Goal: Task Accomplishment & Management: Complete application form

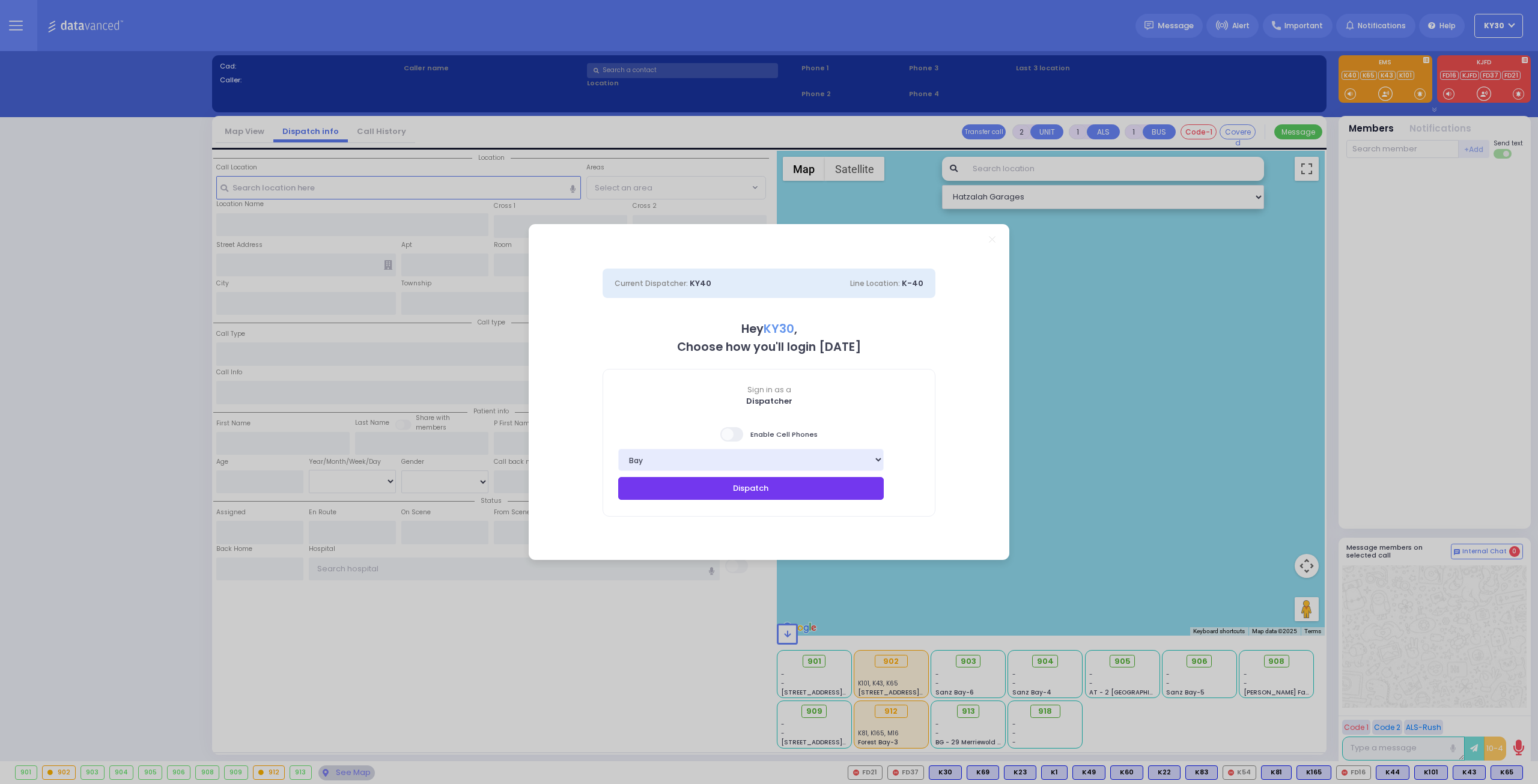
click at [763, 495] on button "Dispatch" at bounding box center [751, 488] width 265 height 23
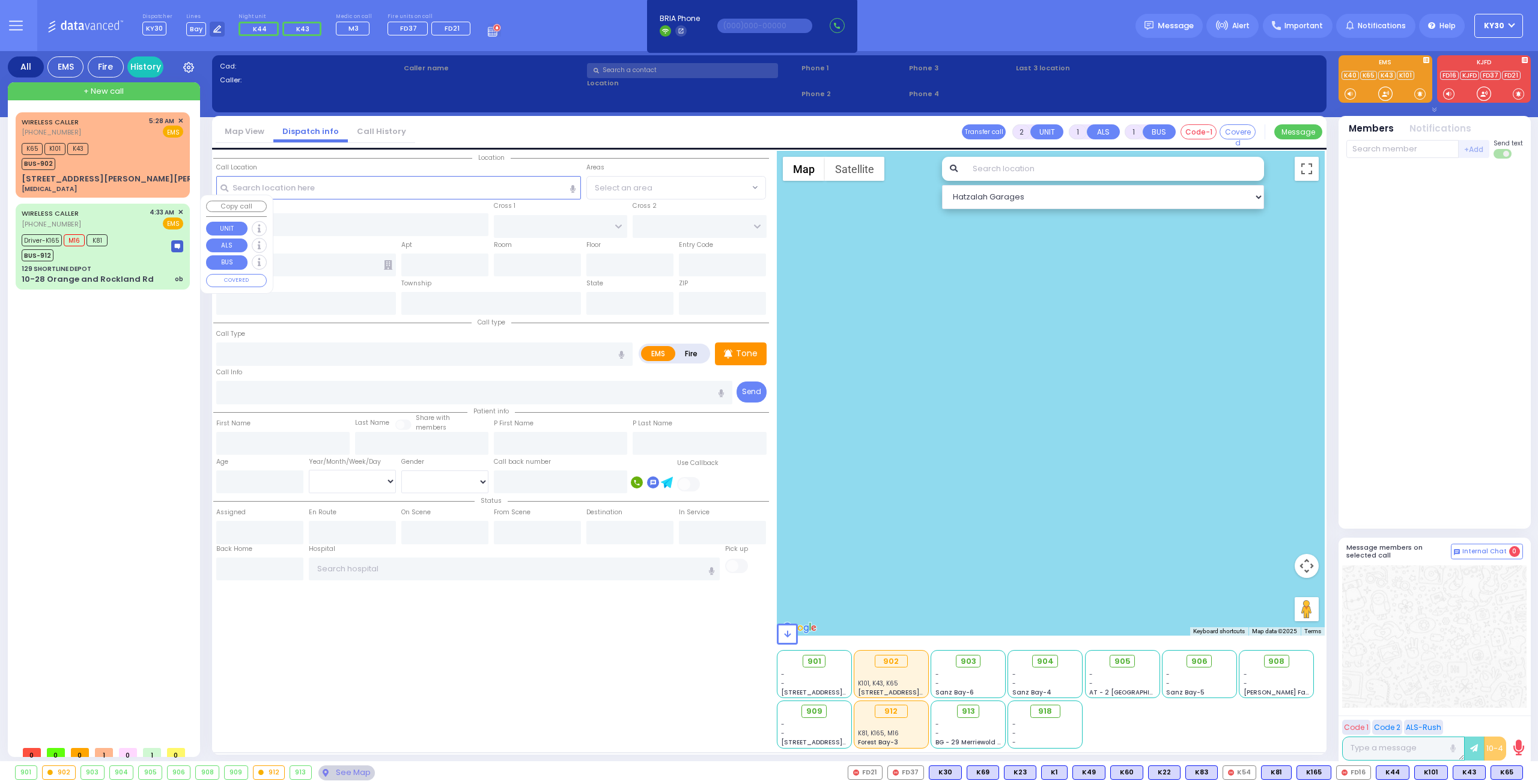
click at [177, 240] on img at bounding box center [177, 246] width 12 height 12
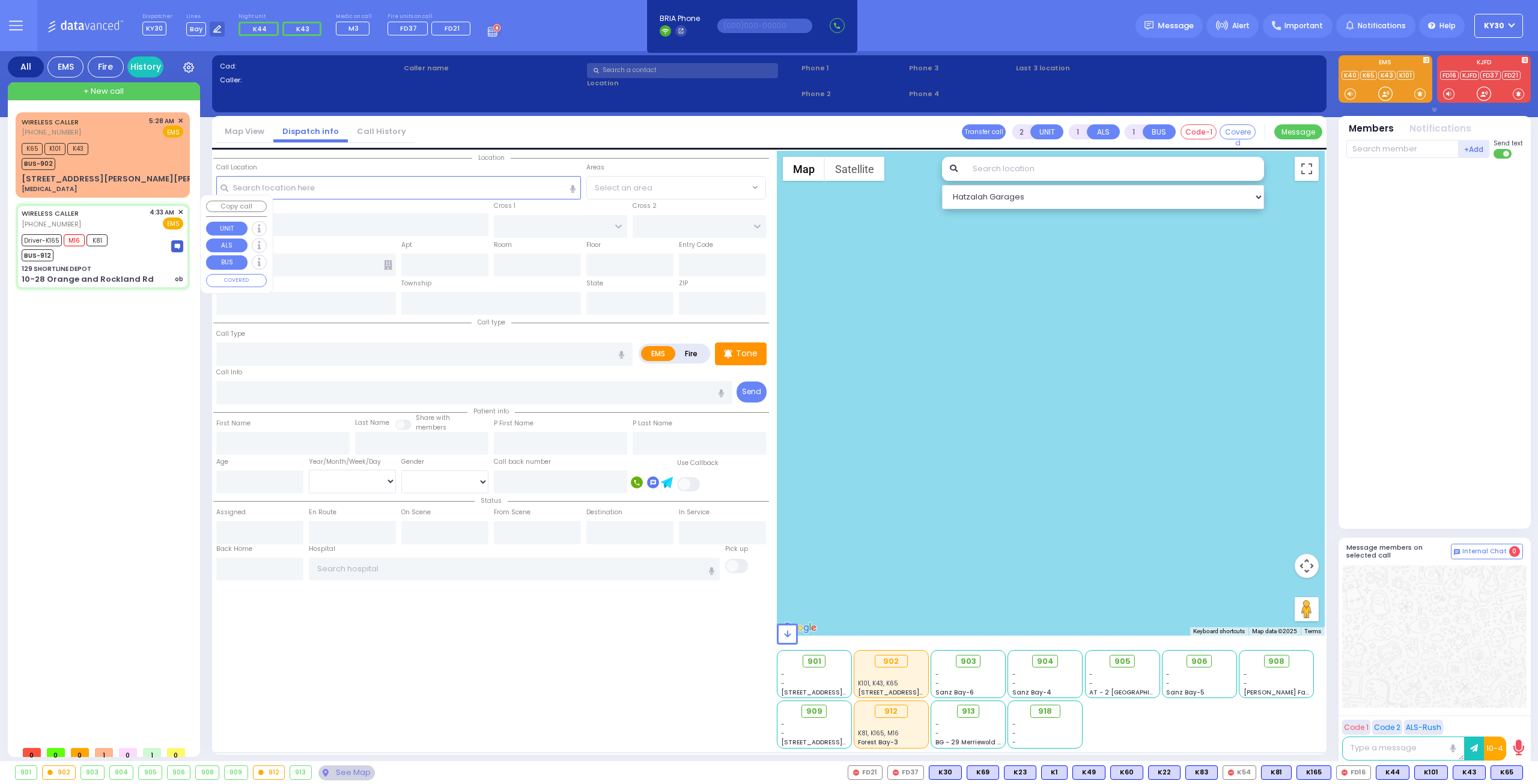
type input "6"
select select
type input "ob"
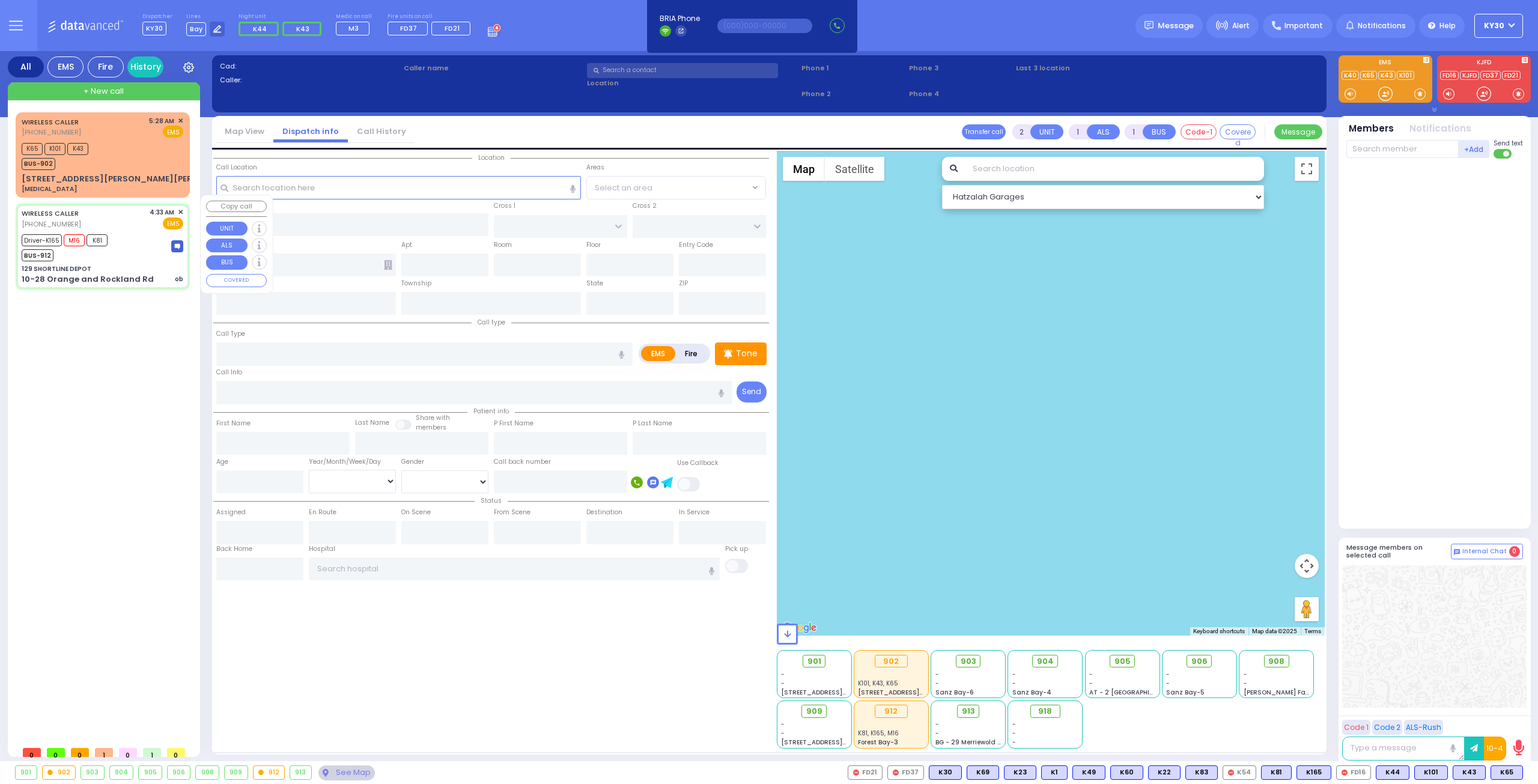
radio input "true"
type input "Gitel"
type input "[PERSON_NAME]"
type input "25"
select select "Year"
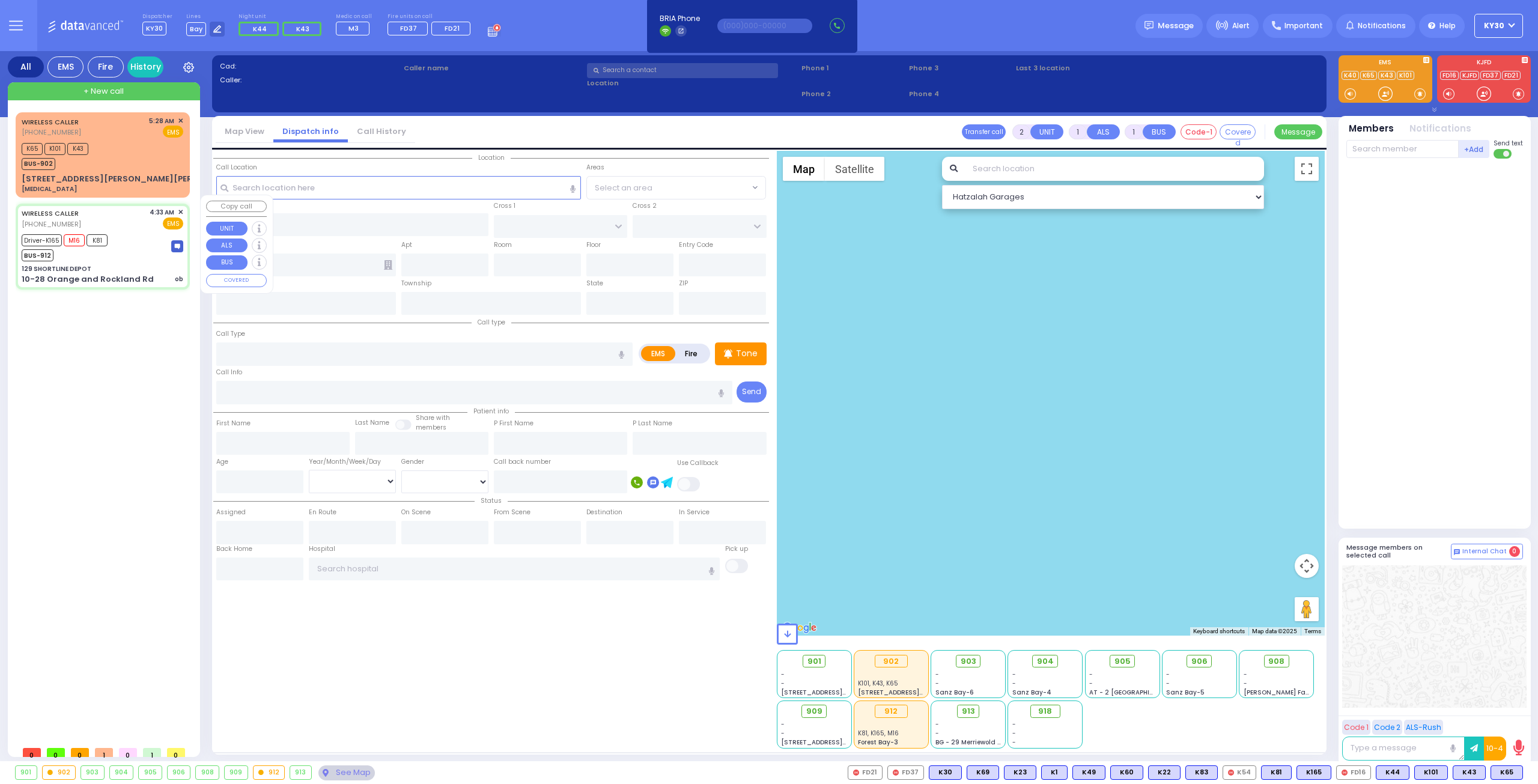
select select "[DEMOGRAPHIC_DATA]"
type input "04:33"
type input "04:36"
type input "04:55"
type input "05:14"
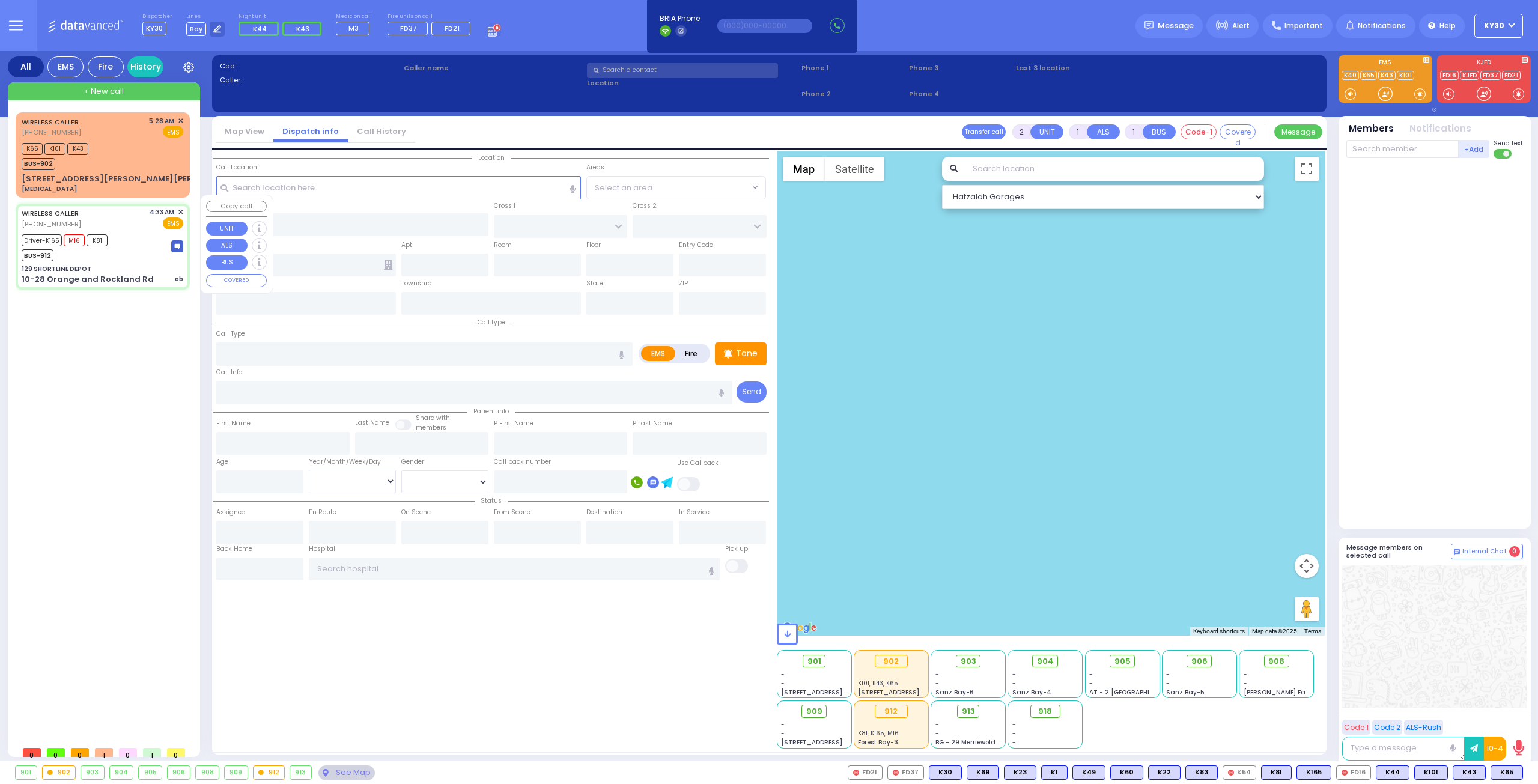
type input "05:55"
type input "06:05"
type input "[GEOGRAPHIC_DATA] [STREET_ADDRESS][PERSON_NAME]"
select select "Hatzalah Garages"
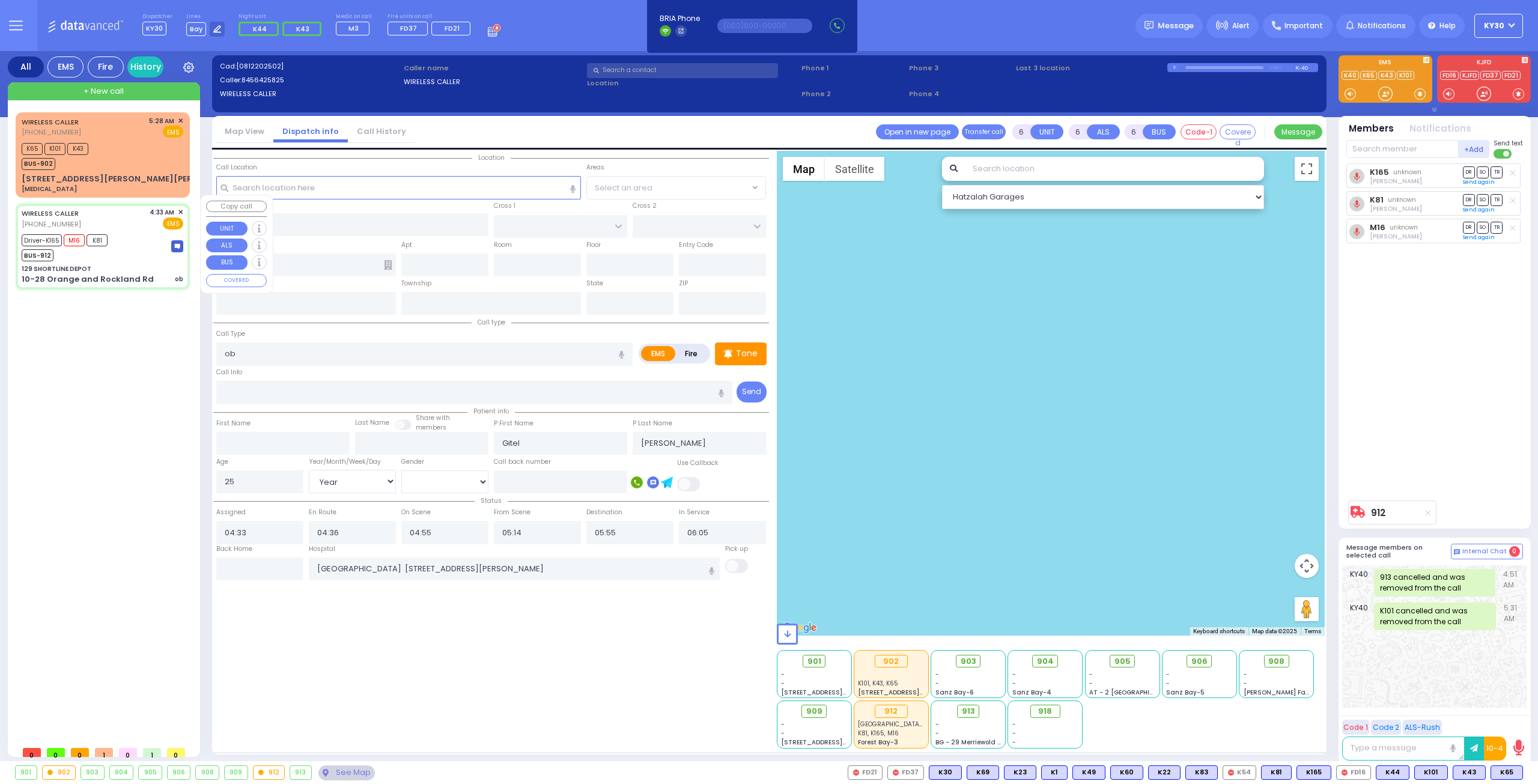
type input "129 SHORTLINE DEPOT"
type input "10-28 Orange and Rockland Rd"
type input "Monroe"
type input "[US_STATE]"
type input "10950"
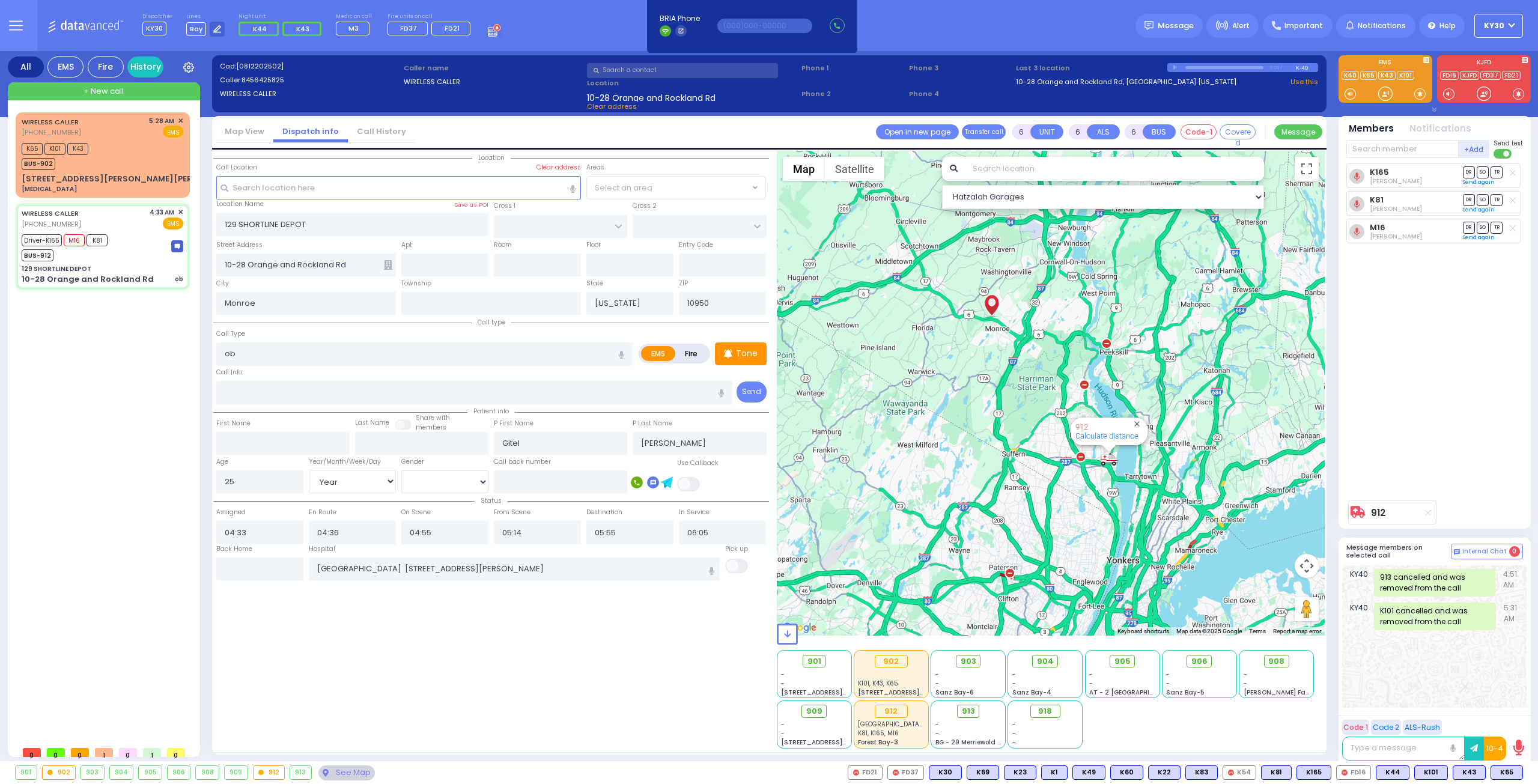
select select
radio input "true"
select select "Year"
select select "[DEMOGRAPHIC_DATA]"
select select "Hatzalah Garages"
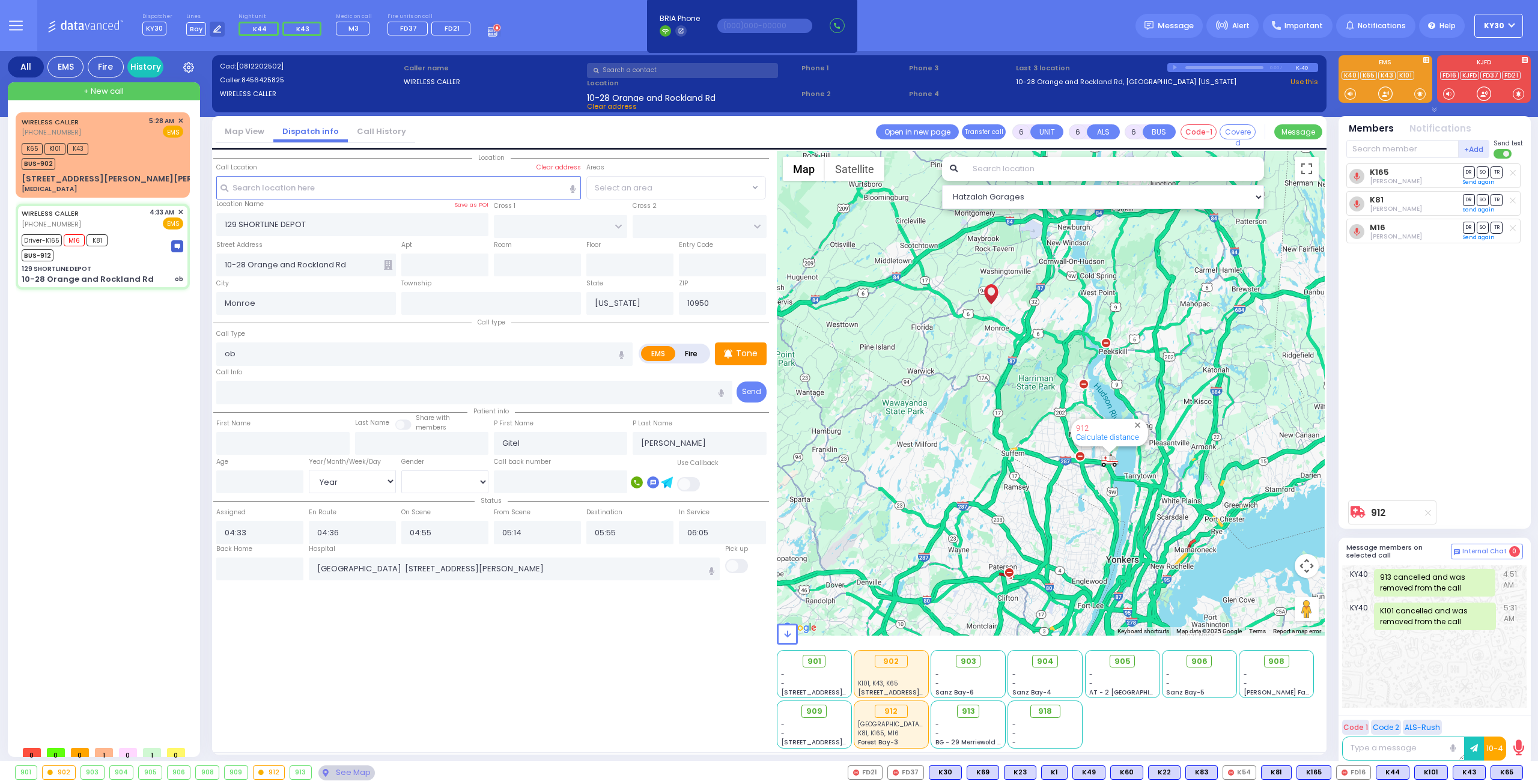
select select
radio input "true"
select select "Year"
select select "[DEMOGRAPHIC_DATA]"
select select "Hatzalah Garages"
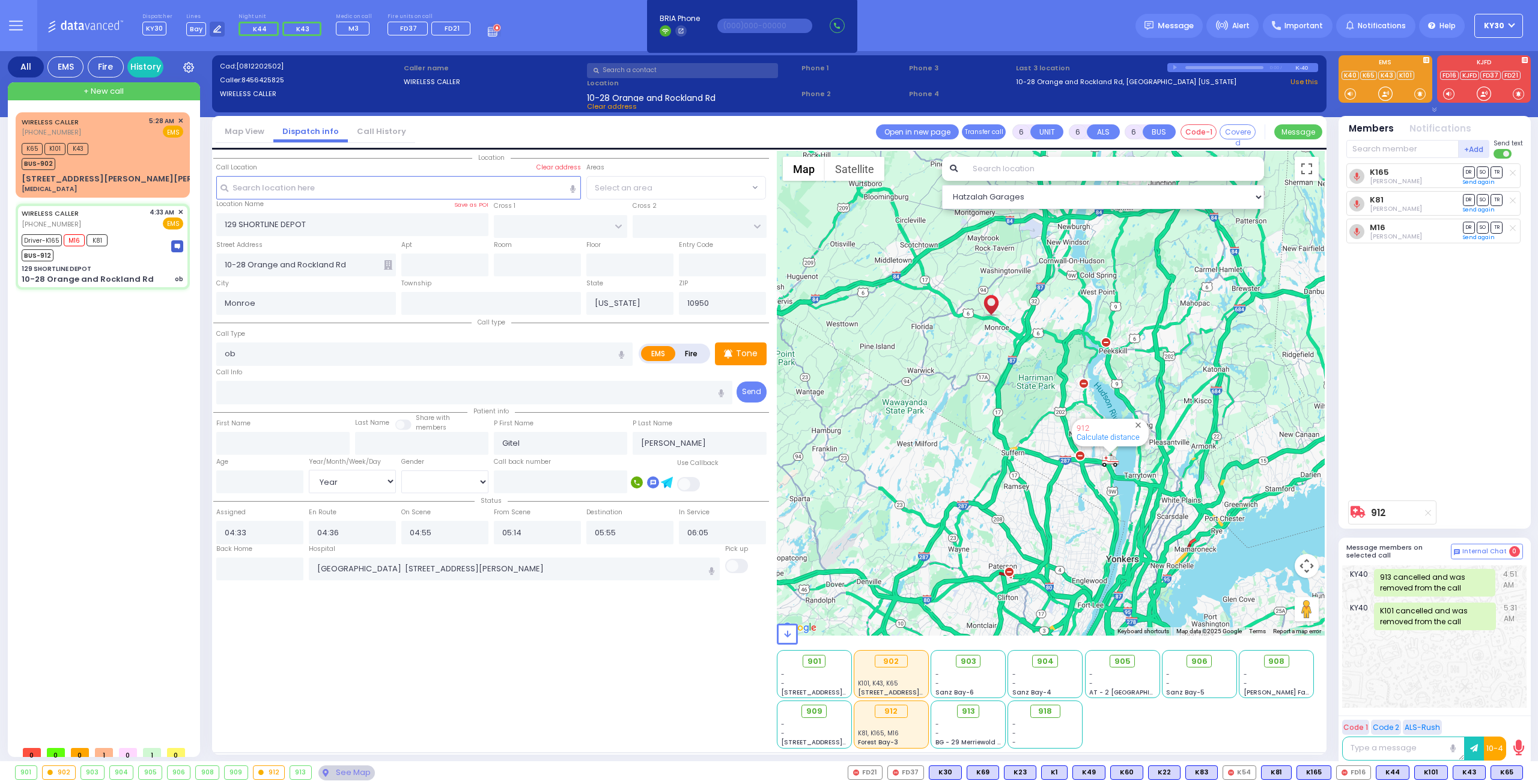
select select
radio input "true"
select select "Year"
select select "[DEMOGRAPHIC_DATA]"
select select "Hatzalah Garages"
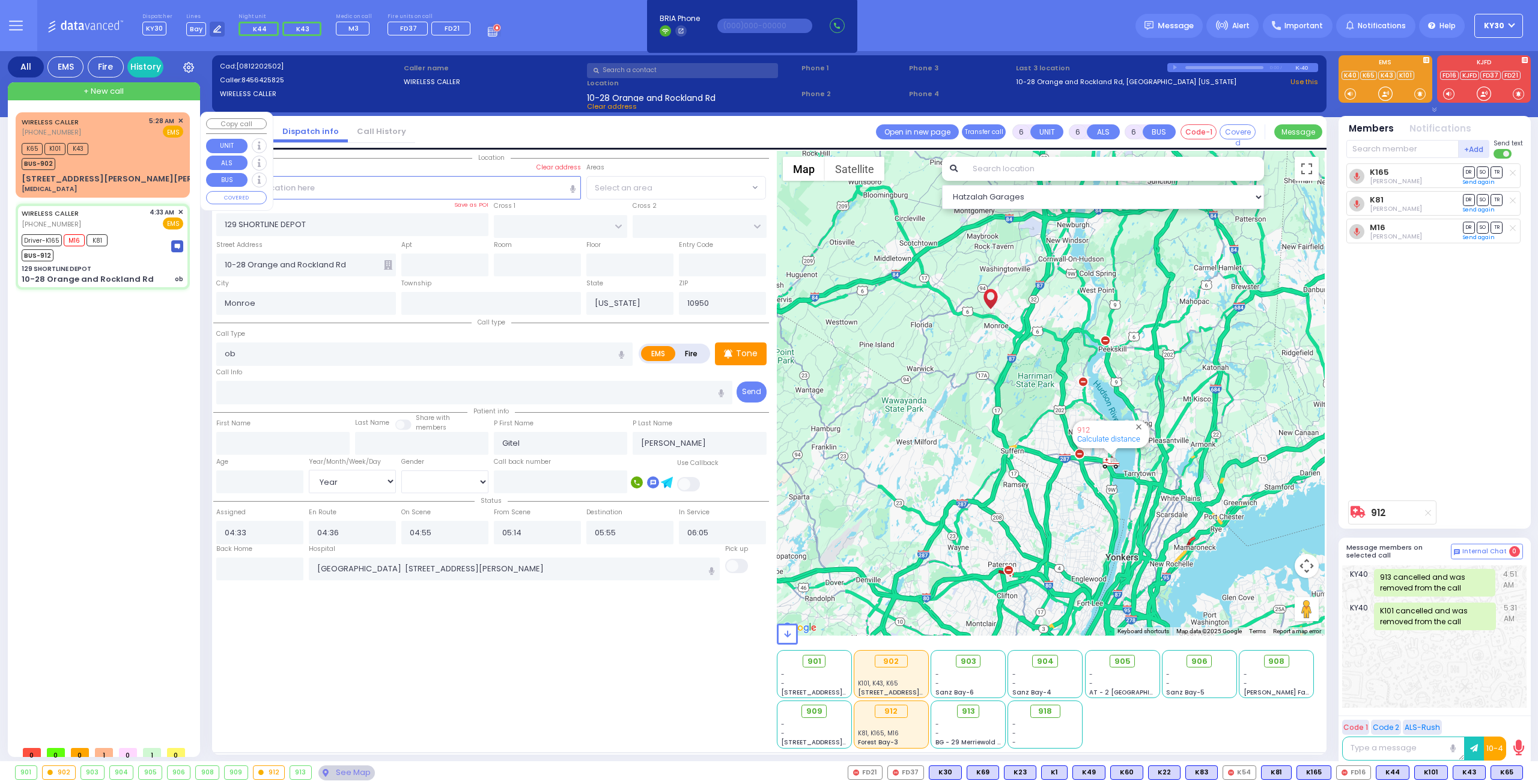
click at [120, 161] on div "K65 K101 K43 BUS-902" at bounding box center [102, 155] width 162 height 30
type input "1"
select select
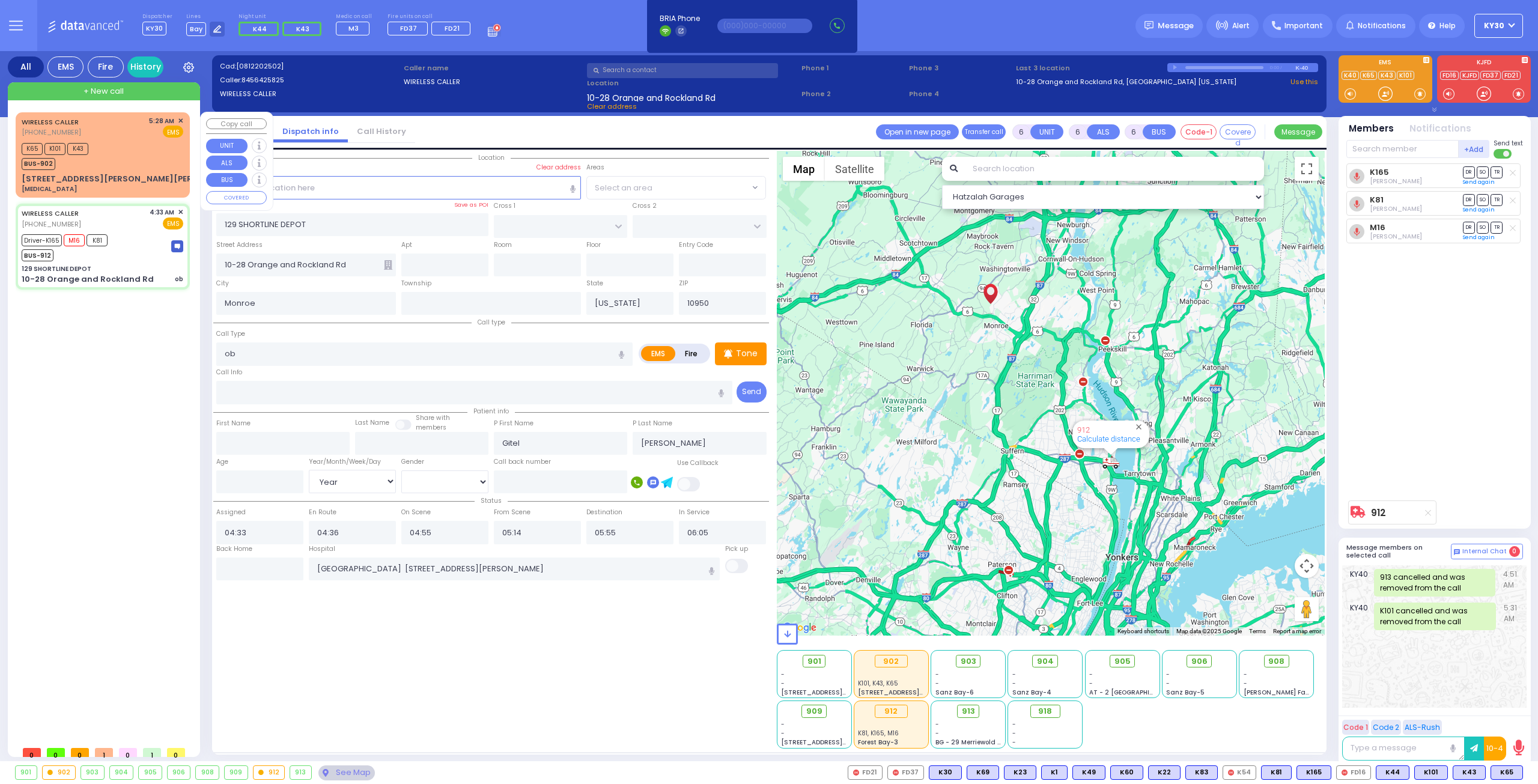
type input "[MEDICAL_DATA]"
radio input "true"
select select
type input "05:28"
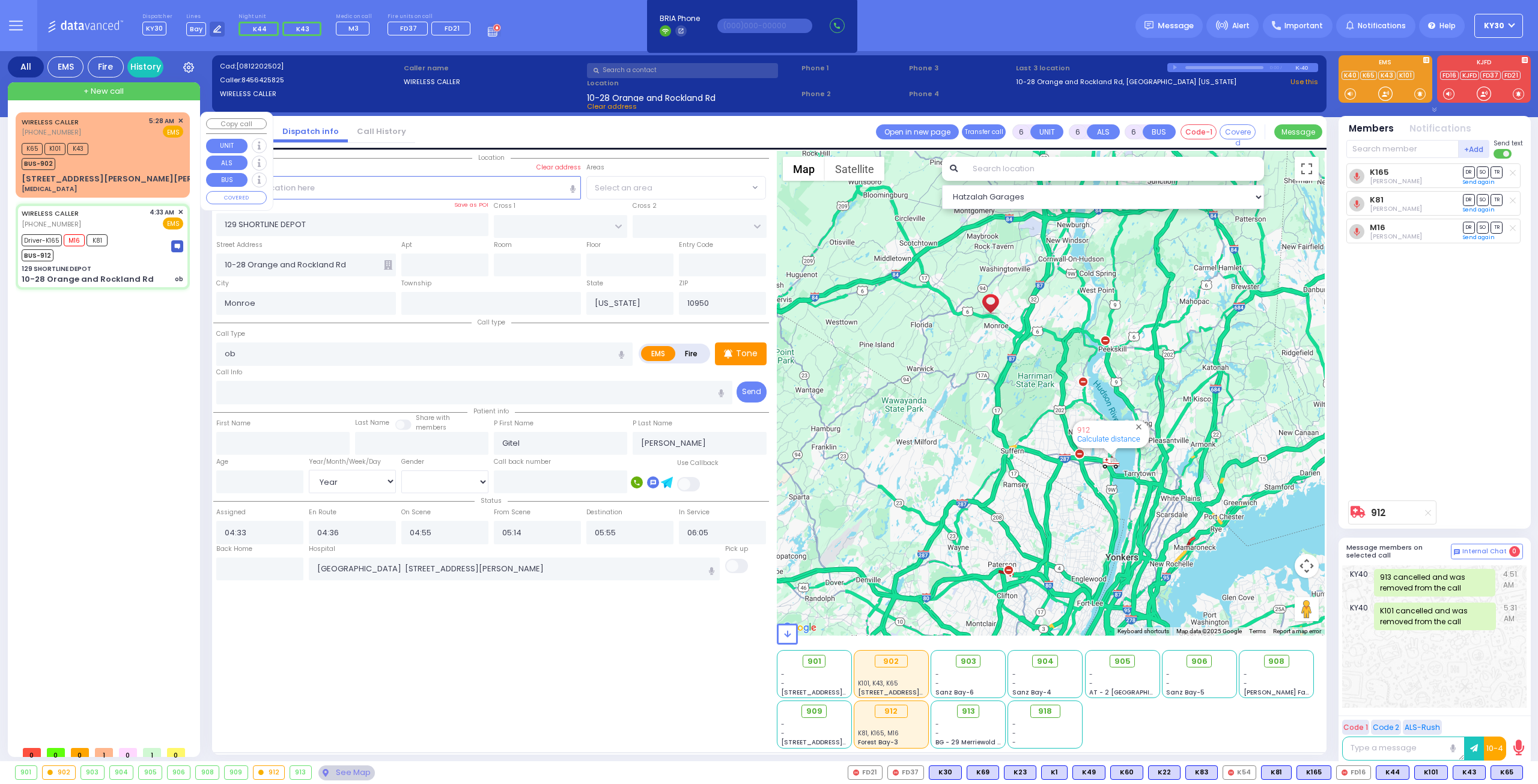
type input "05:30"
select select "Hatzalah Garages"
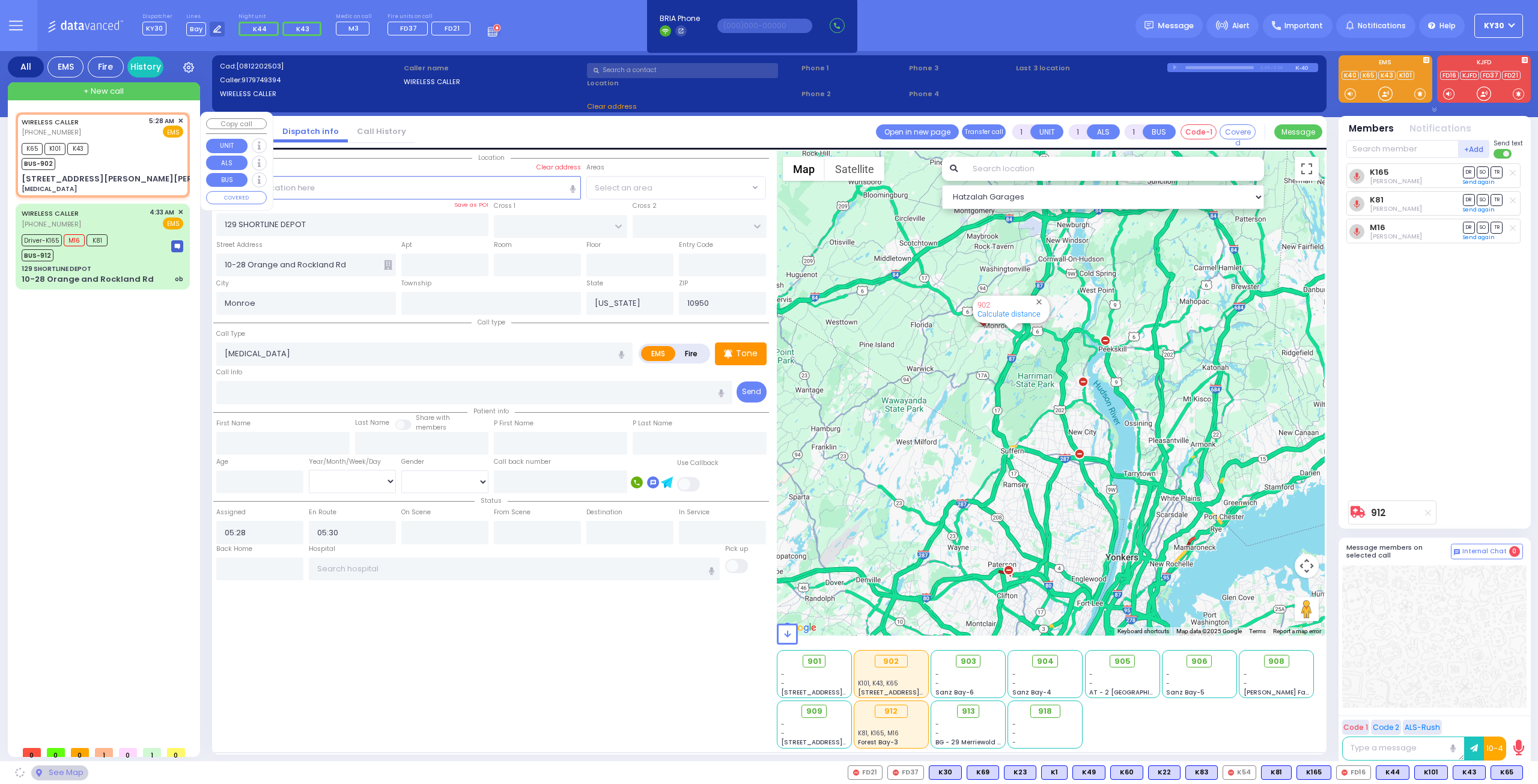
type input "DARA COURT"
type input "[PERSON_NAME] DR"
type input "[STREET_ADDRESS][PERSON_NAME][PERSON_NAME]"
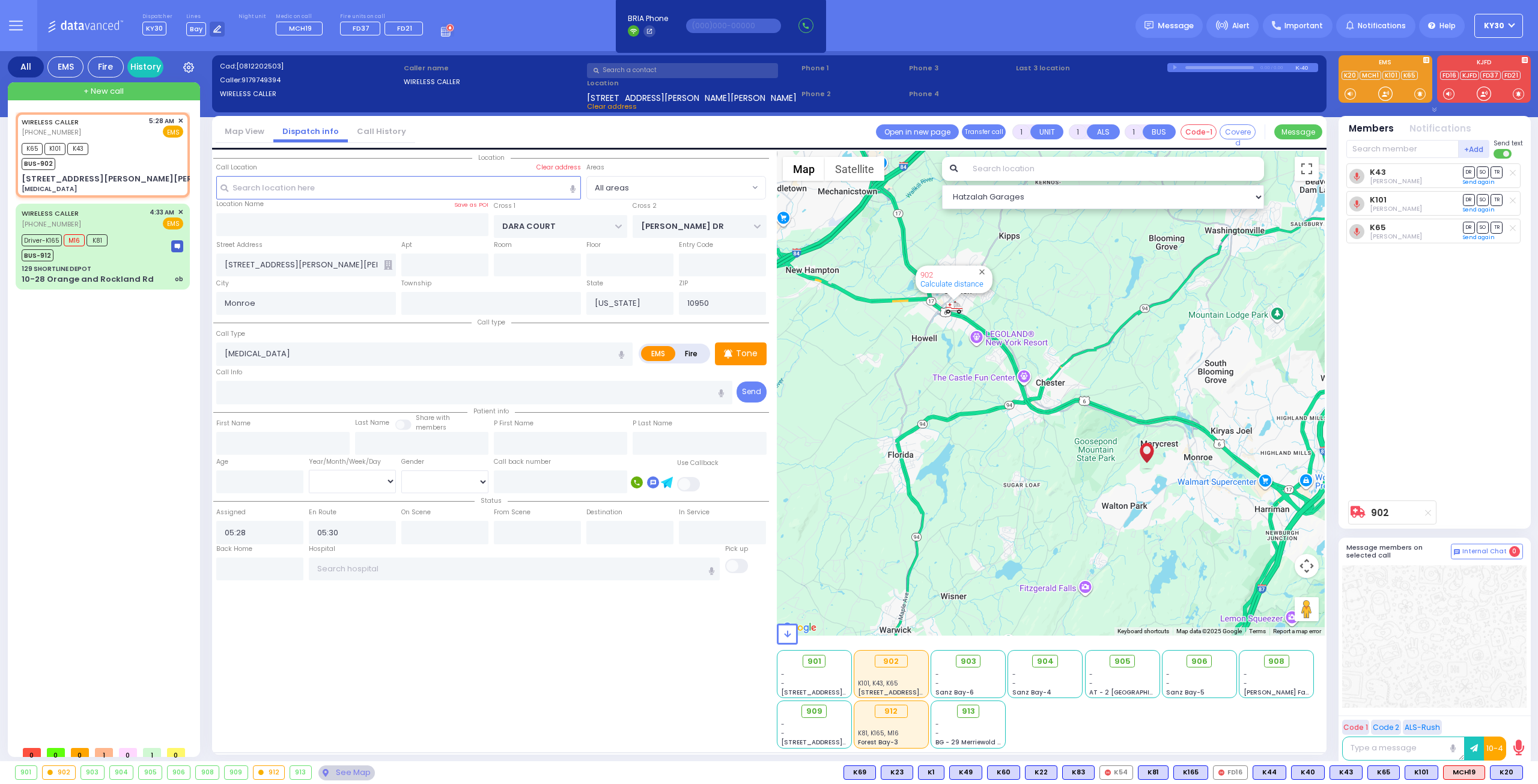
type input "6"
select select
radio input "true"
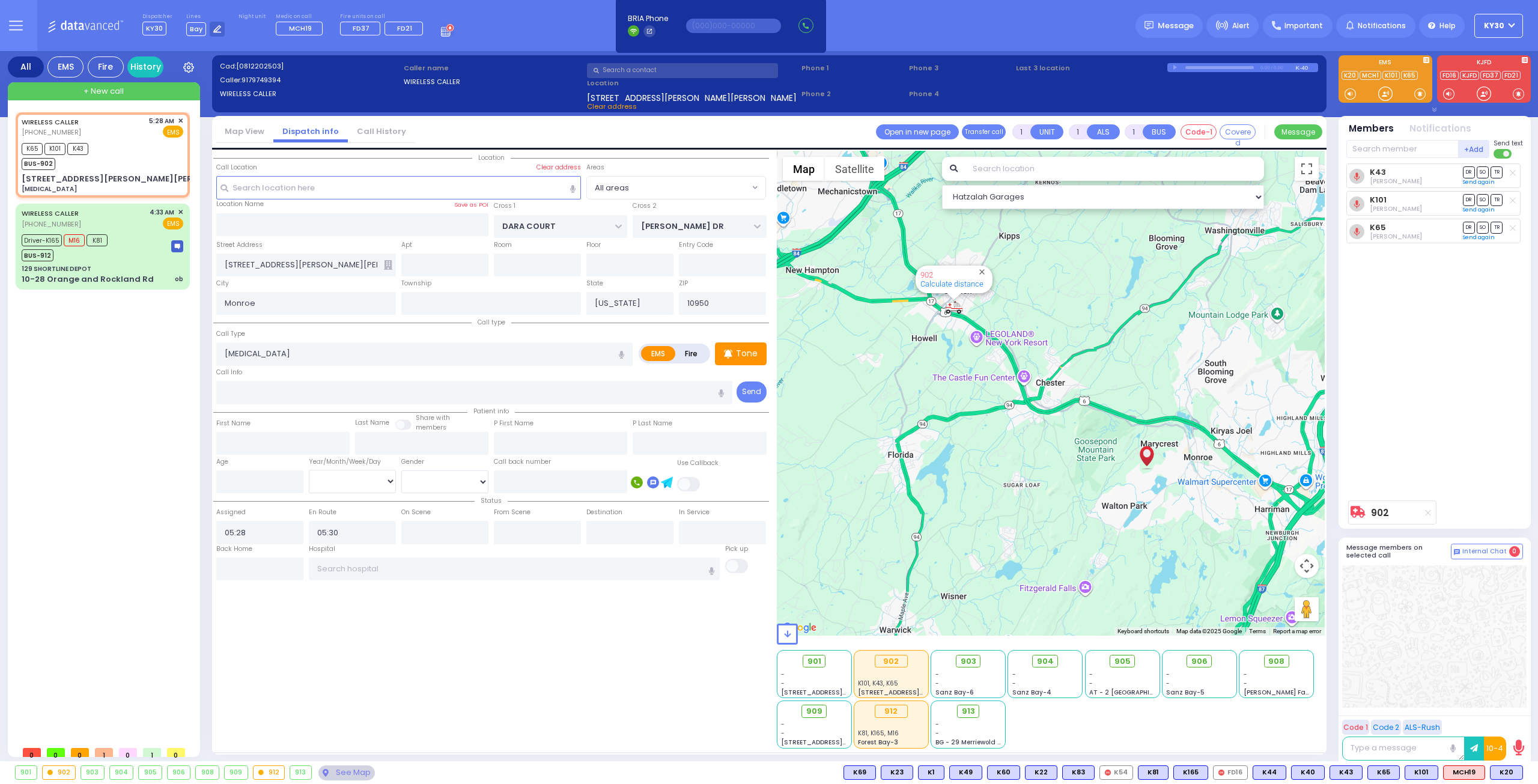
type input "Unknown"
select select "Year"
select select "Hatzalah Garages"
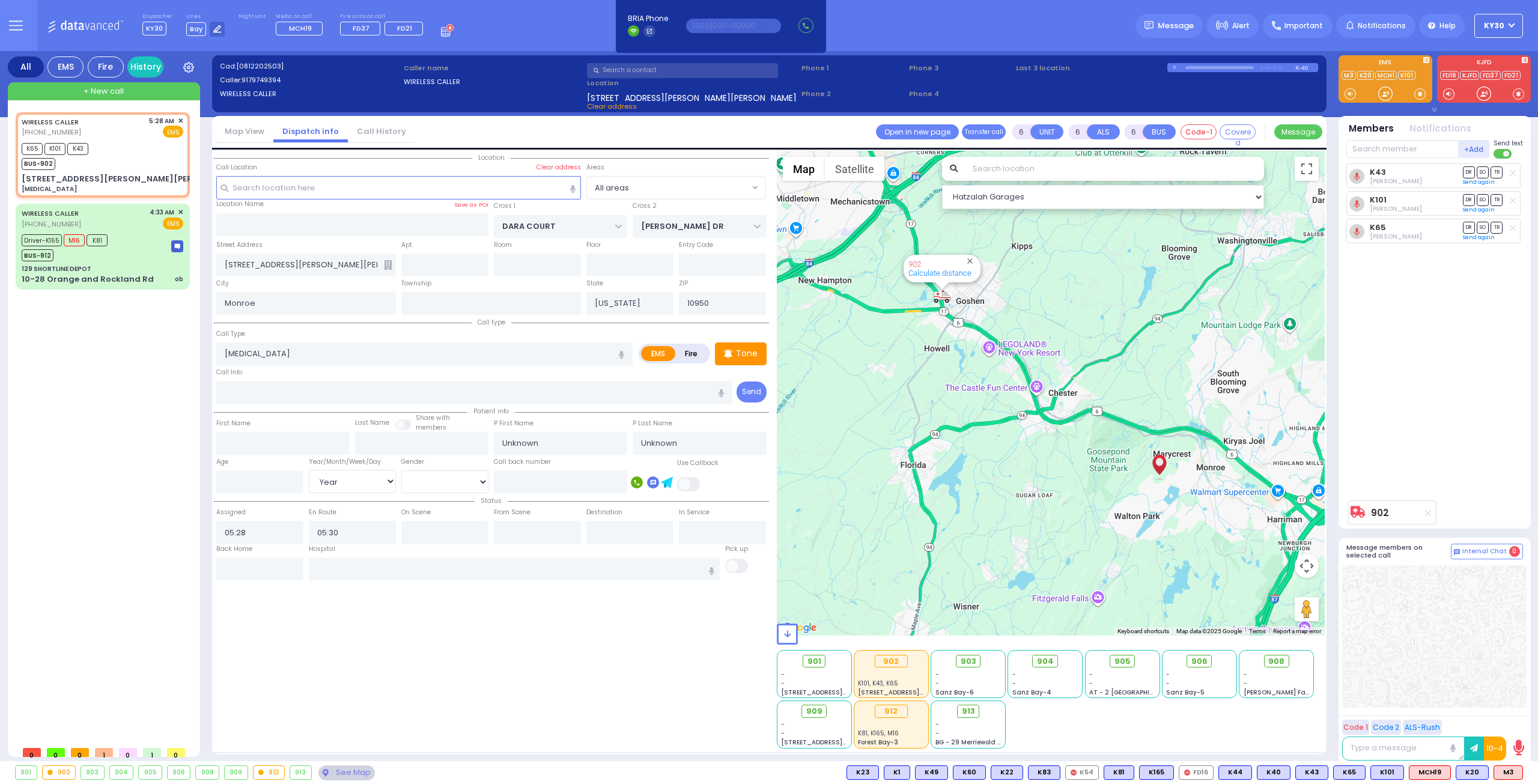
select select
radio input "true"
select select "Year"
select select "Hatzalah Garages"
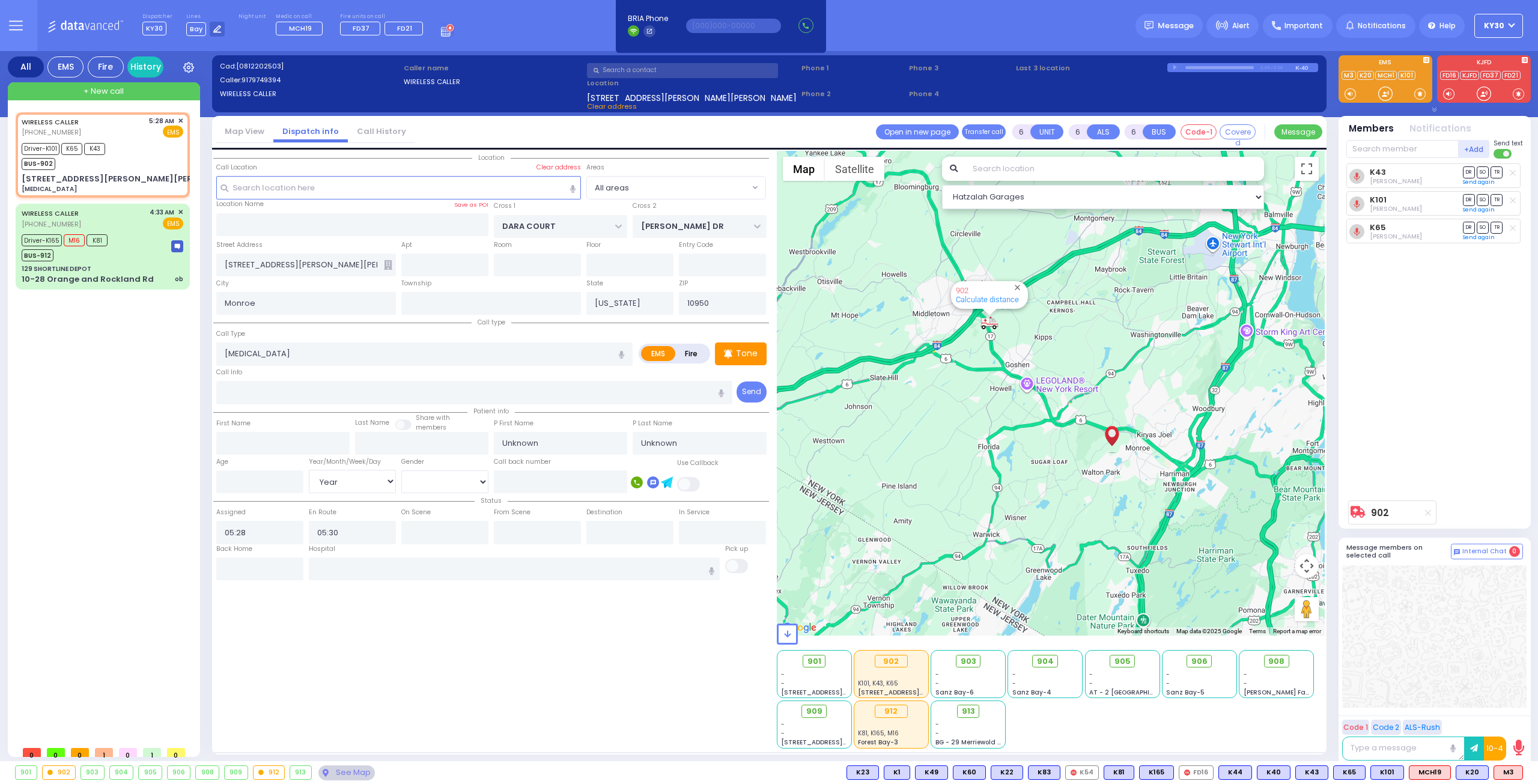
select select
radio input "true"
type input "[PERSON_NAME]"
type input "4"
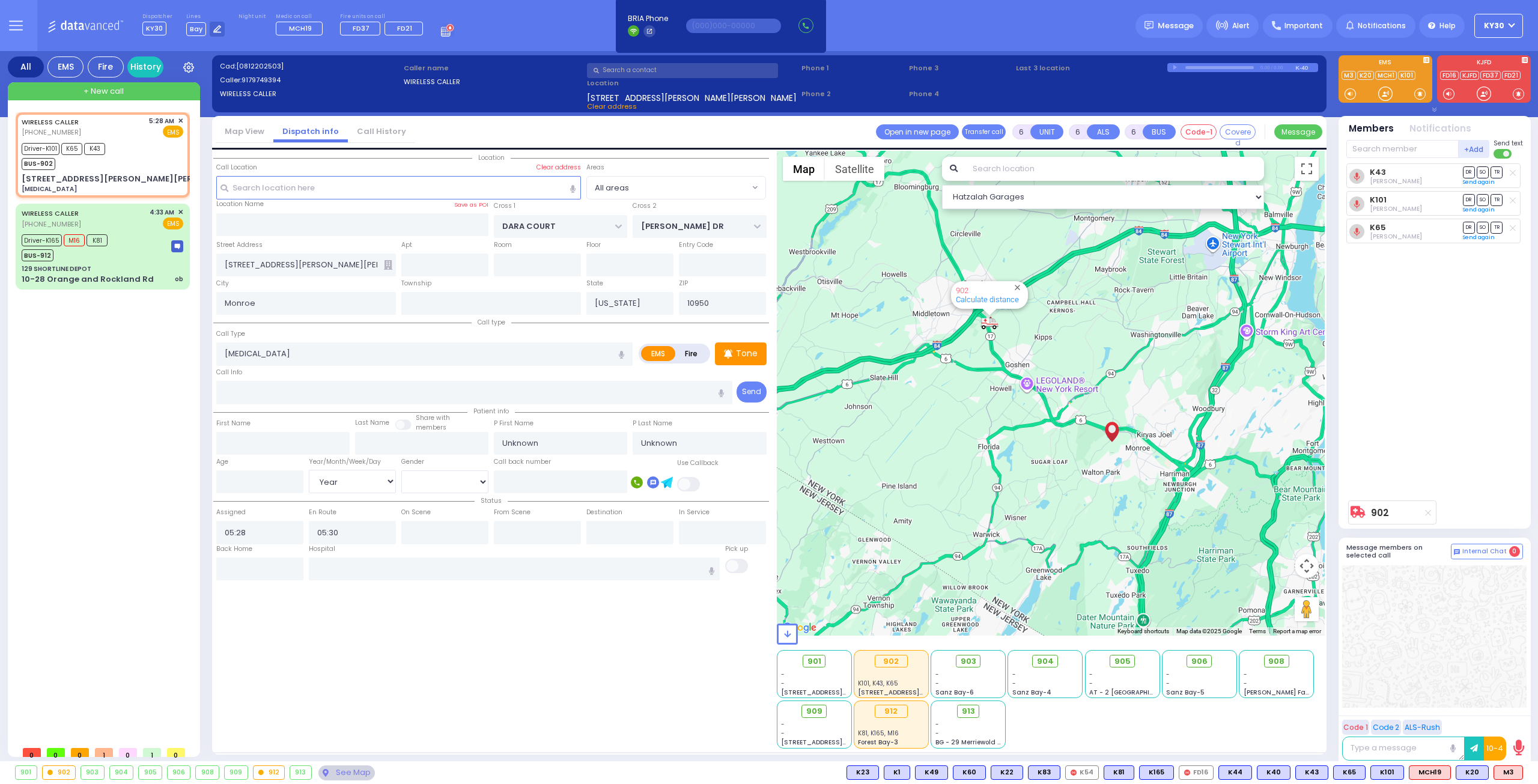
select select "Year"
select select "Hatzalah Garages"
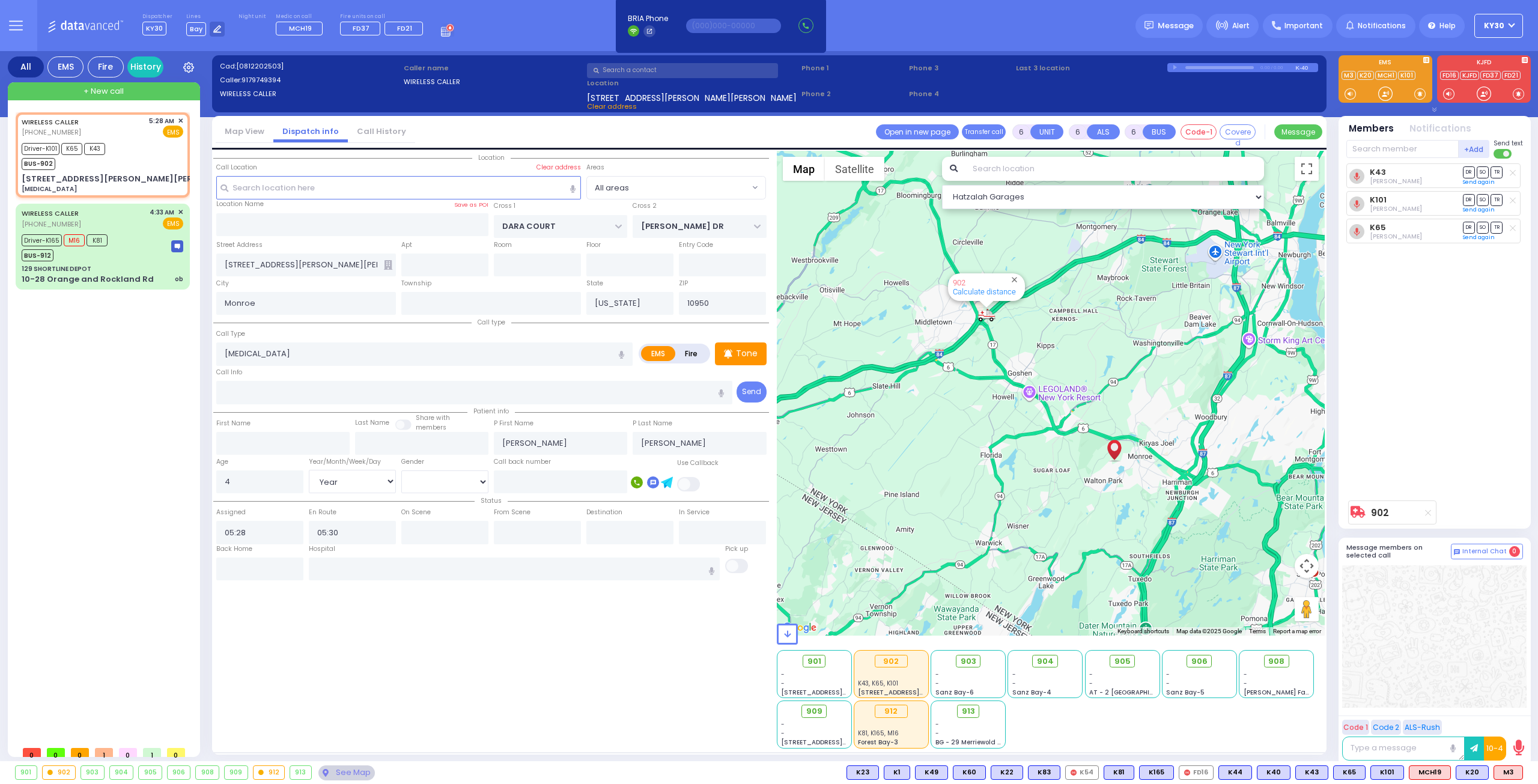
select select
radio input "true"
select select "Year"
select select "Hatzalah Garages"
select select
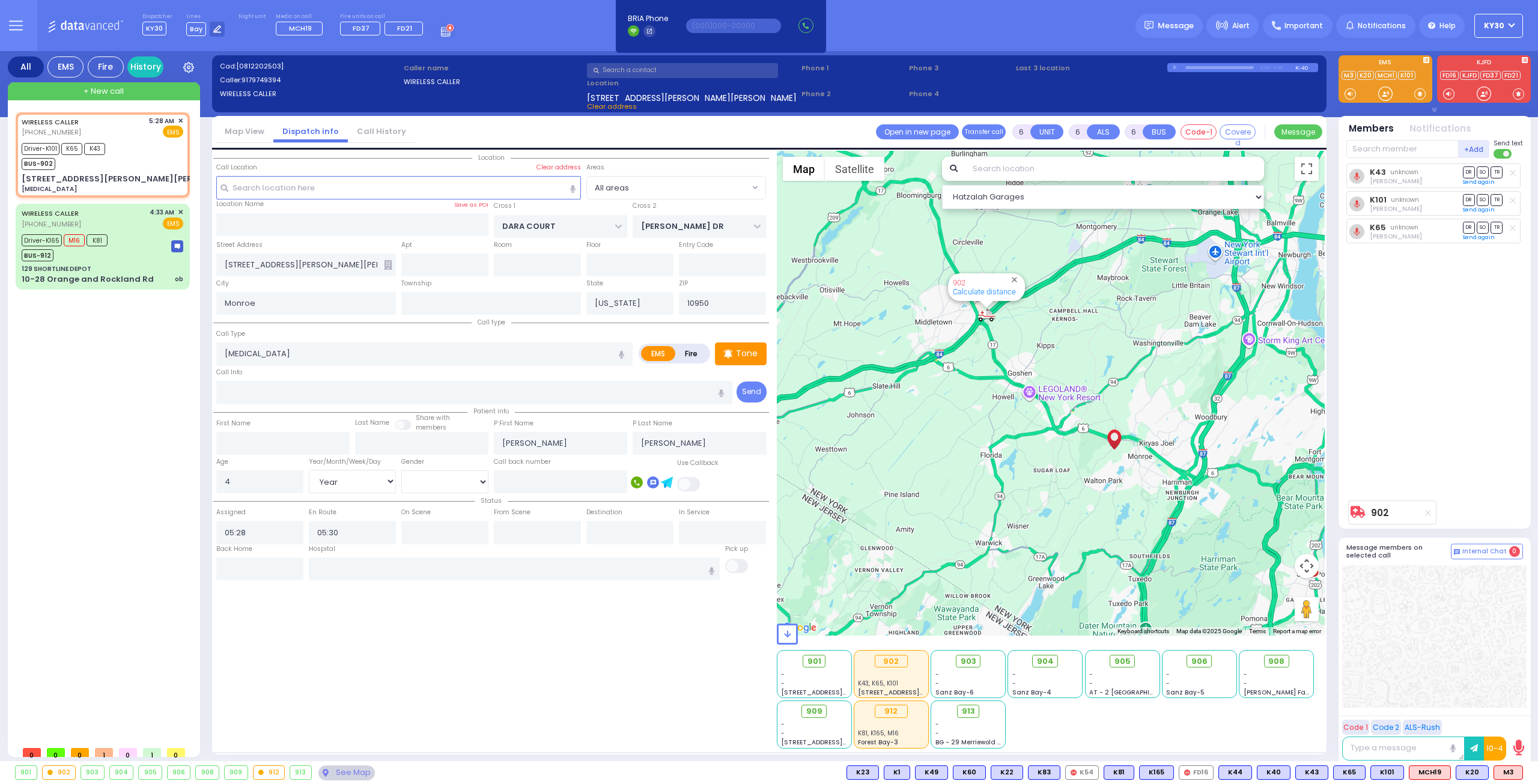
radio input "true"
select select "Year"
select select "Hatzalah Garages"
select select
radio input "true"
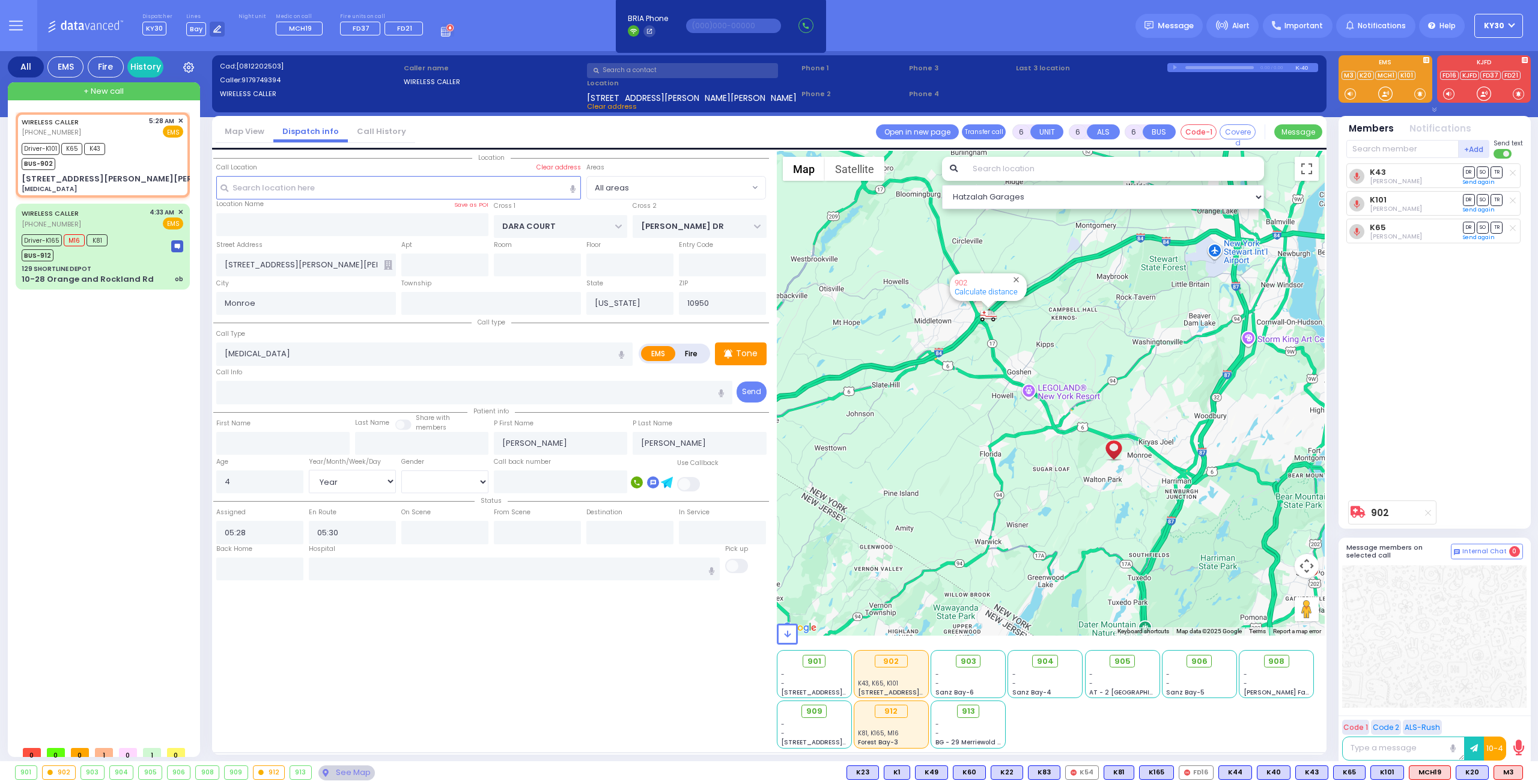
select select "Year"
select select "Hatzalah Garages"
